Goal: Obtain resource: Download file/media

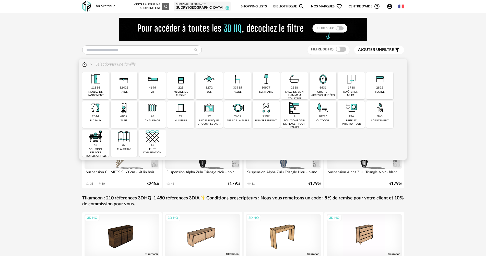
click at [329, 92] on div "objet et accessoire déco" at bounding box center [323, 93] width 24 height 7
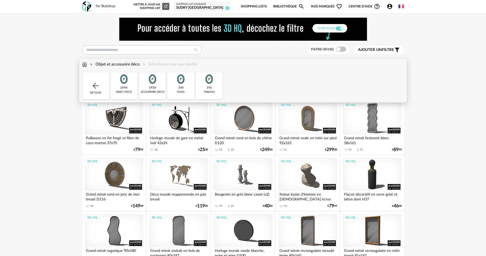
click at [200, 76] on div "395 tableau" at bounding box center [209, 85] width 27 height 27
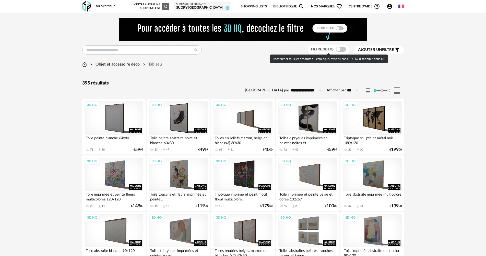
click at [338, 49] on span at bounding box center [341, 49] width 10 height 5
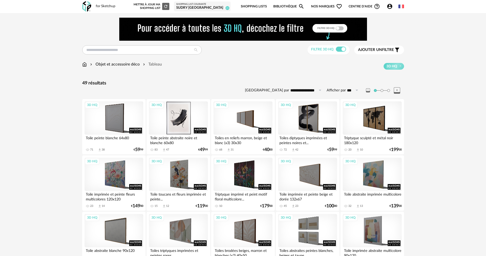
click at [190, 108] on div "3D HQ" at bounding box center [178, 117] width 59 height 33
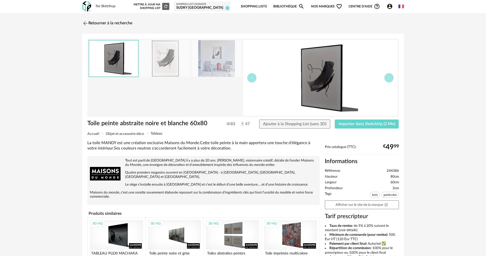
click at [214, 67] on img at bounding box center [217, 58] width 50 height 37
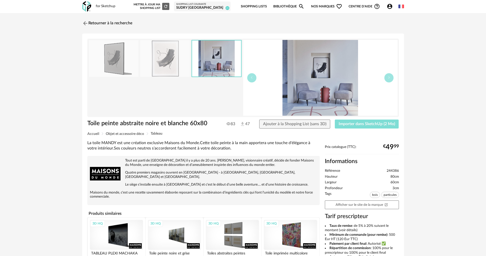
click at [368, 125] on span "Importer dans SketchUp (2 Mo)" at bounding box center [367, 124] width 56 height 4
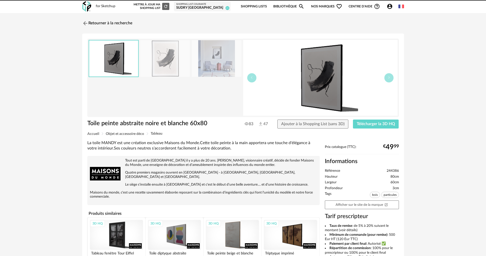
click at [112, 24] on link "Retourner à la recherche" at bounding box center [107, 23] width 50 height 11
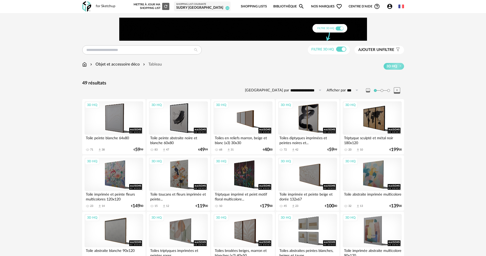
click at [219, 7] on div "SUDRY [GEOGRAPHIC_DATA]" at bounding box center [202, 8] width 52 height 5
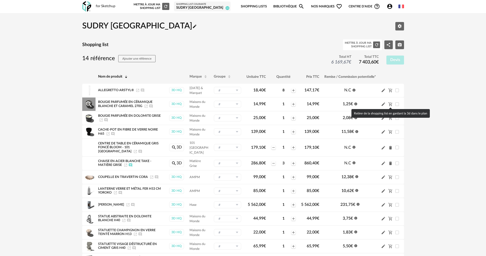
click at [390, 105] on icon "Cart Minus icon" at bounding box center [390, 104] width 4 height 4
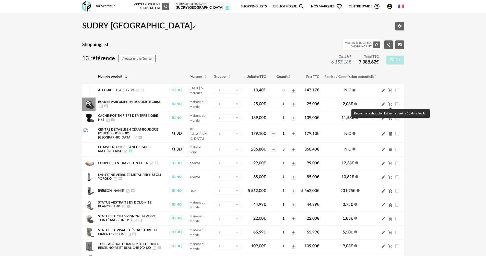
click at [390, 105] on icon "Cart Minus icon" at bounding box center [390, 104] width 4 height 4
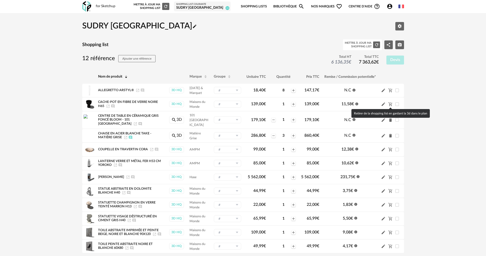
click at [390, 105] on icon "Cart Minus icon" at bounding box center [390, 104] width 4 height 4
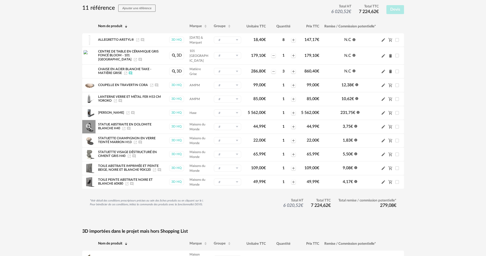
scroll to position [51, 0]
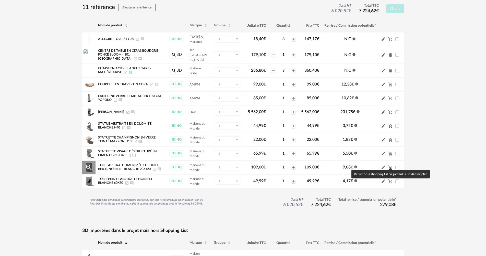
click at [390, 165] on icon "Cart Minus icon" at bounding box center [390, 167] width 5 height 5
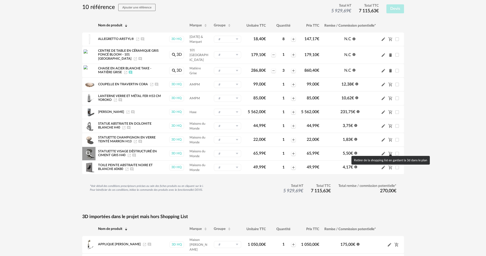
click at [389, 151] on icon "Cart Minus icon" at bounding box center [390, 153] width 5 height 5
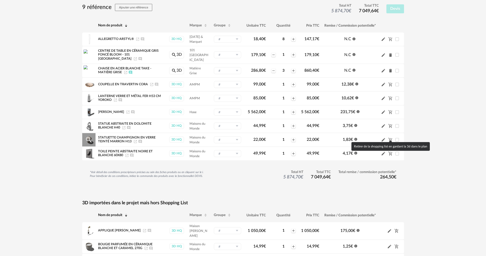
click at [390, 137] on icon "Cart Minus icon" at bounding box center [390, 139] width 5 height 5
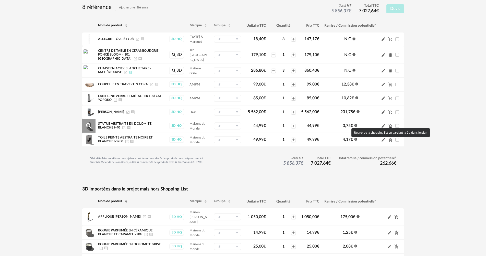
click at [392, 124] on icon "Cart Minus icon" at bounding box center [390, 126] width 4 height 4
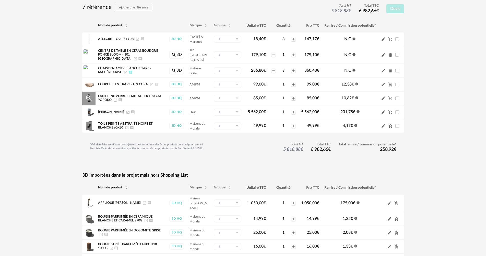
click at [391, 96] on icon "Cart Minus icon" at bounding box center [390, 98] width 5 height 5
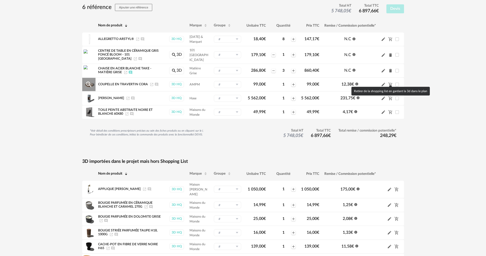
click at [391, 82] on icon "Cart Minus icon" at bounding box center [390, 84] width 5 height 5
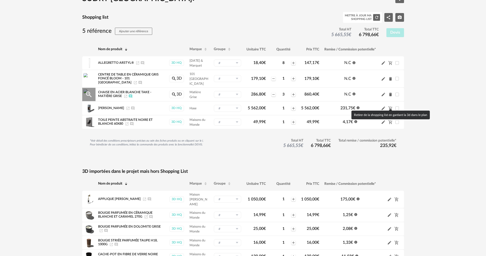
scroll to position [0, 0]
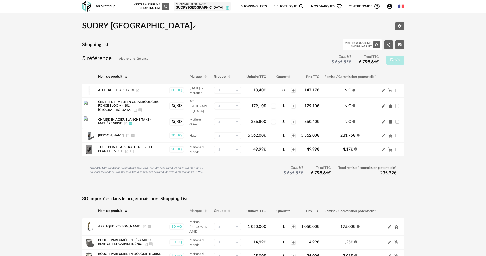
click at [284, 7] on link "Bibliothèque Magnify icon" at bounding box center [288, 7] width 31 height 12
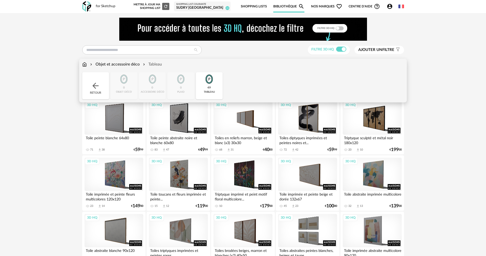
click at [83, 64] on img at bounding box center [84, 64] width 5 height 6
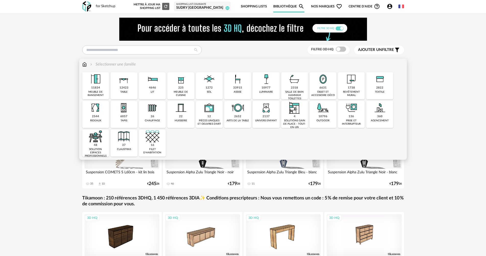
click at [276, 86] on div "10977 luminaire" at bounding box center [266, 85] width 27 height 27
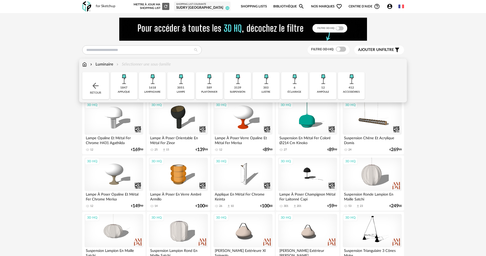
click at [158, 92] on div "lampadaire" at bounding box center [152, 91] width 16 height 3
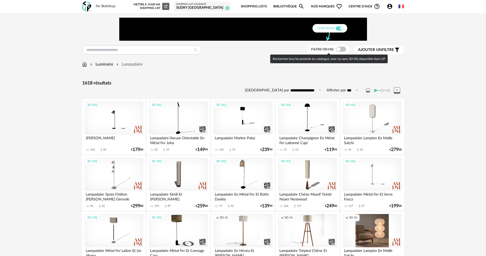
click at [337, 50] on span at bounding box center [341, 49] width 10 height 5
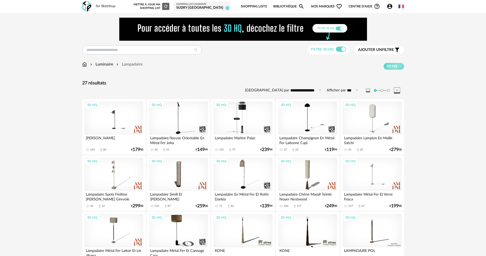
click at [253, 127] on div "3D HQ" at bounding box center [243, 117] width 59 height 33
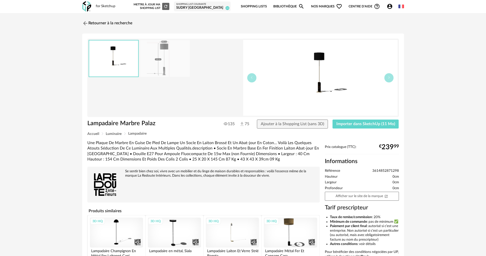
click at [163, 57] on img at bounding box center [165, 58] width 50 height 37
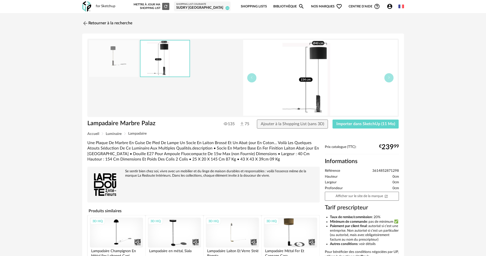
click at [130, 60] on img at bounding box center [114, 58] width 50 height 37
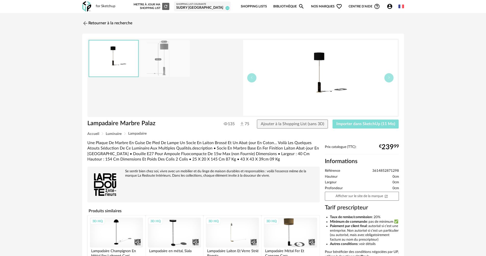
click at [389, 127] on button "Importer dans SketchUp (11 Mo)" at bounding box center [366, 123] width 66 height 9
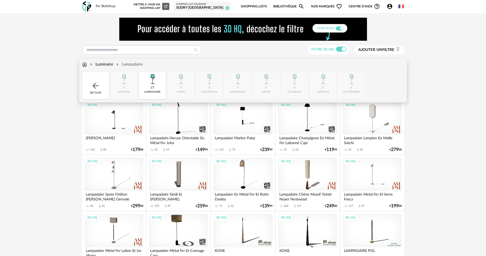
click at [107, 62] on div "Luminaire" at bounding box center [101, 64] width 24 height 6
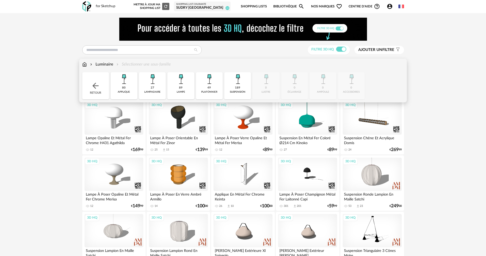
click at [233, 82] on img at bounding box center [238, 79] width 14 height 14
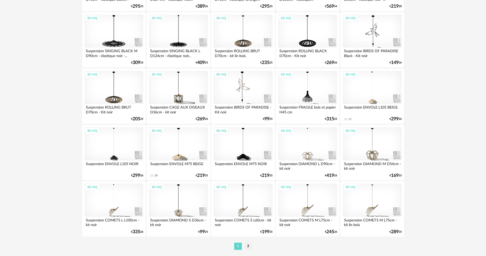
scroll to position [1002, 0]
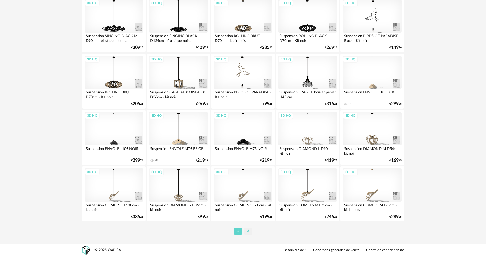
click at [248, 231] on li "2" at bounding box center [249, 230] width 8 height 7
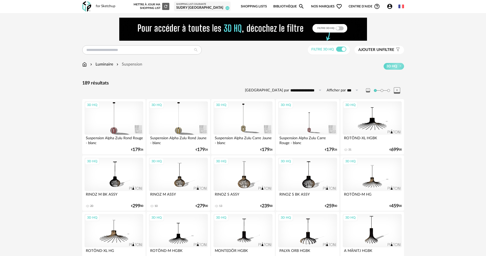
click at [369, 119] on div "3D HQ" at bounding box center [372, 117] width 59 height 33
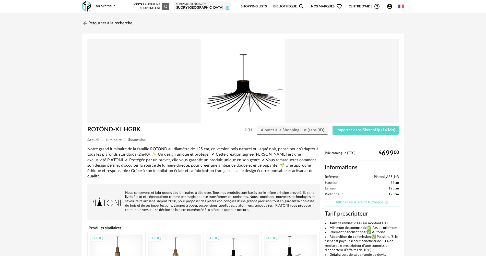
click at [372, 201] on link "Afficher sur le site de la marque Open In New icon" at bounding box center [362, 202] width 74 height 9
click at [118, 24] on link "Retourner à la recherche" at bounding box center [106, 23] width 50 height 11
